Goal: Task Accomplishment & Management: Complete application form

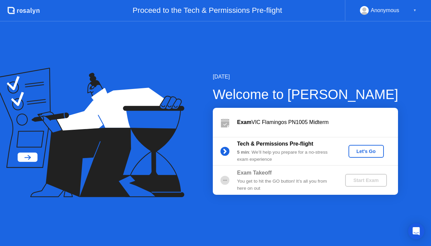
click at [367, 153] on div "Let's Go" at bounding box center [366, 150] width 30 height 5
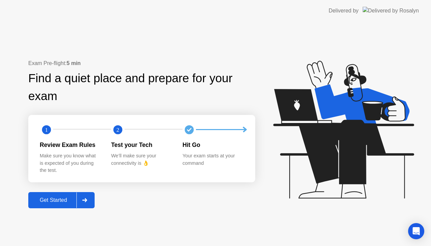
click at [60, 197] on div "Get Started" at bounding box center [53, 200] width 46 height 6
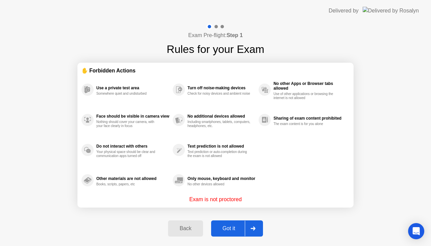
click at [238, 227] on div "Got it" at bounding box center [229, 228] width 32 height 6
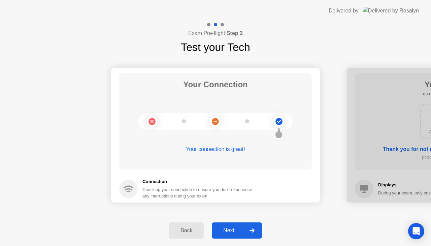
click at [245, 227] on div at bounding box center [252, 230] width 16 height 15
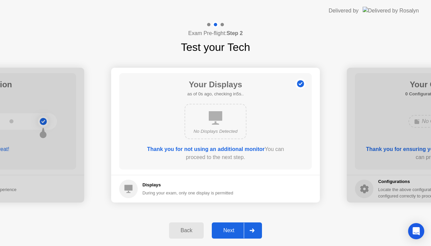
click at [249, 230] on div at bounding box center [252, 230] width 16 height 15
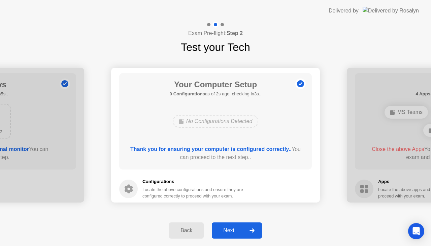
click at [250, 229] on icon at bounding box center [252, 230] width 5 height 4
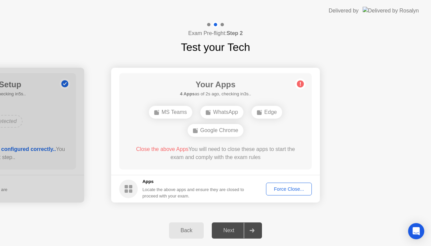
click at [228, 131] on div "Google Chrome" at bounding box center [216, 130] width 56 height 13
click at [286, 189] on div "Force Close..." at bounding box center [288, 188] width 41 height 5
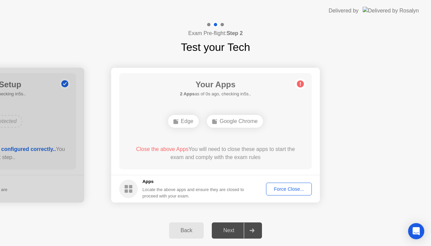
click at [281, 192] on div "Force Close..." at bounding box center [288, 188] width 41 height 5
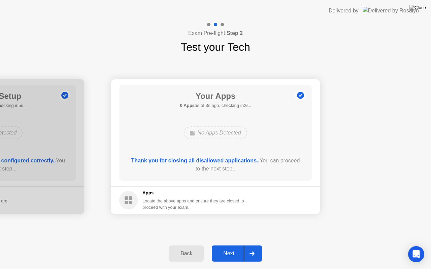
click at [247, 245] on div at bounding box center [252, 253] width 16 height 15
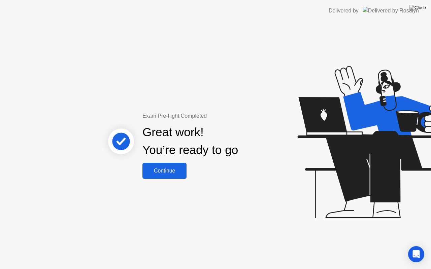
click at [178, 168] on div "Continue" at bounding box center [164, 171] width 40 height 6
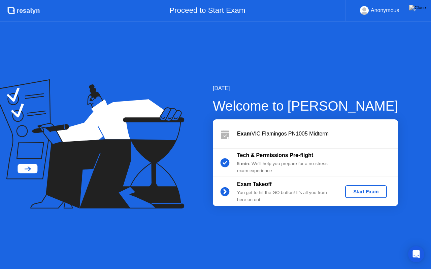
click at [365, 194] on div "Start Exam" at bounding box center [366, 191] width 36 height 5
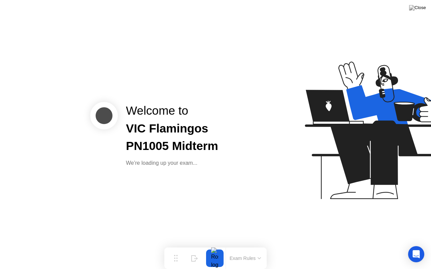
click at [253, 245] on button "Exam Rules" at bounding box center [246, 259] width 36 height 6
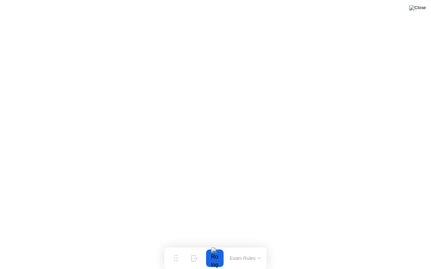
click at [418, 9] on img at bounding box center [417, 7] width 17 height 5
click at [255, 245] on button "Exam Rules" at bounding box center [246, 259] width 36 height 6
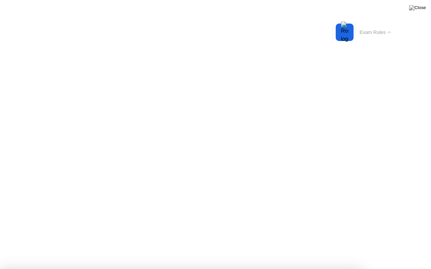
click at [381, 32] on button "Exam Rules" at bounding box center [376, 32] width 36 height 6
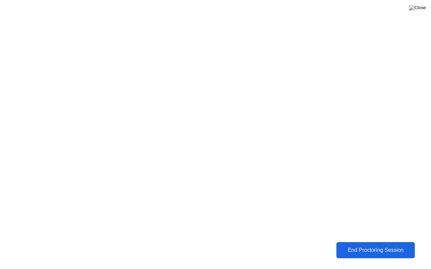
click at [346, 245] on div "End Proctoring Session" at bounding box center [376, 250] width 82 height 7
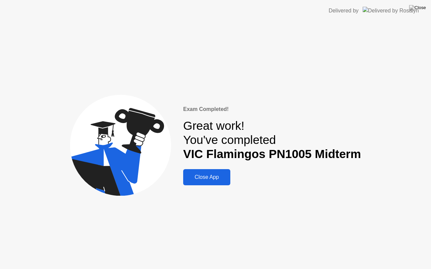
click at [223, 178] on div "Close App" at bounding box center [206, 177] width 43 height 6
